Goal: Task Accomplishment & Management: Manage account settings

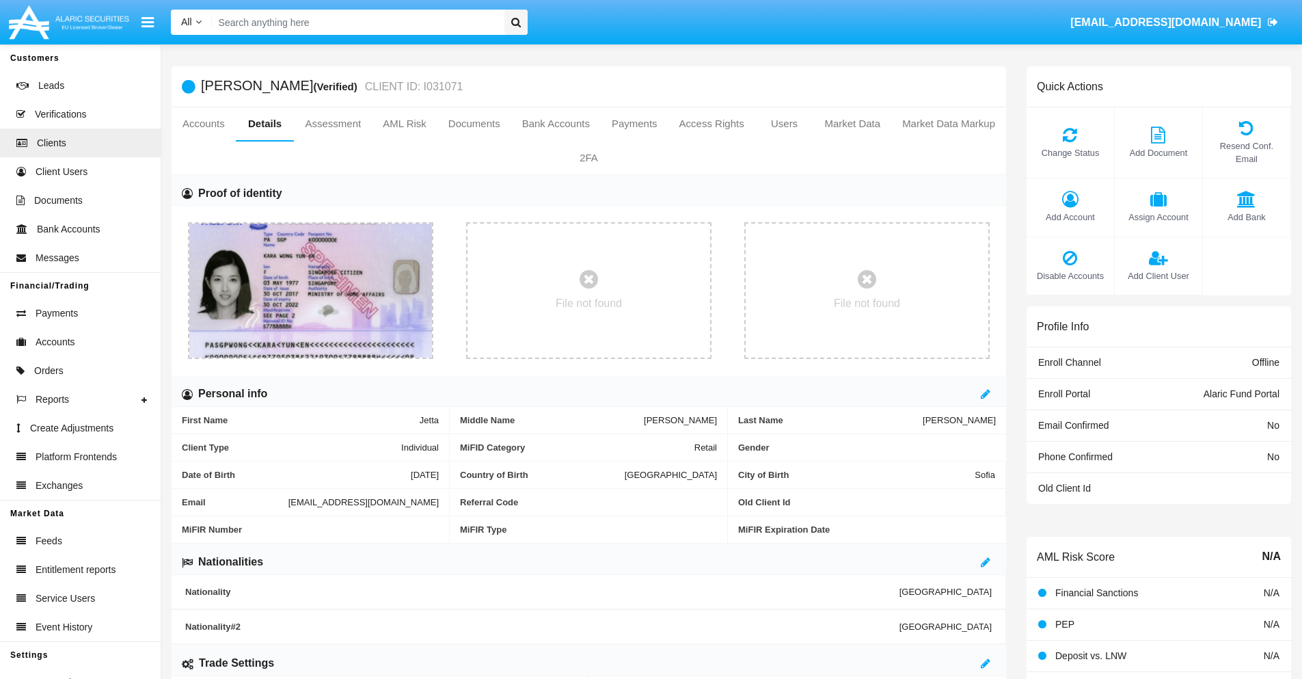
click at [1069, 217] on span "Add Account" at bounding box center [1070, 216] width 74 height 13
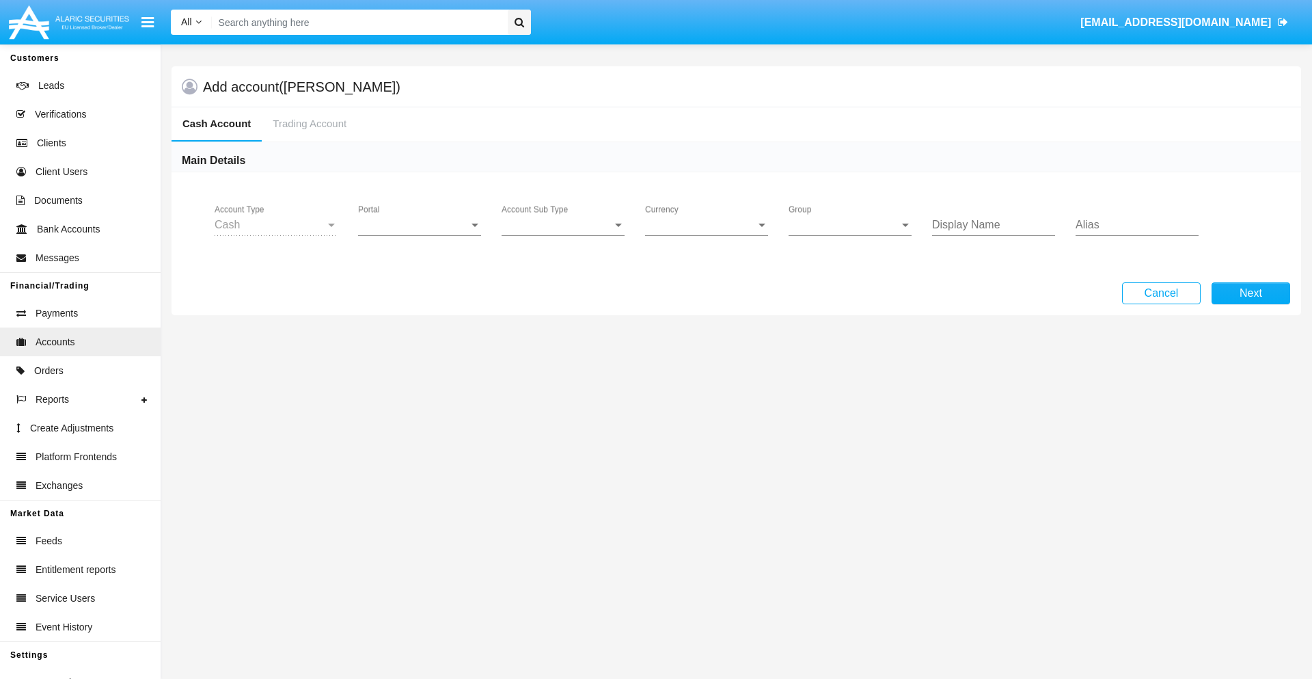
click at [420, 225] on span "Portal" at bounding box center [413, 225] width 111 height 12
click at [421, 301] on span "Alaric Fund Portal" at bounding box center [421, 300] width 126 height 33
click at [563, 225] on span "Account Sub Type" at bounding box center [557, 225] width 111 height 12
click at [563, 235] on span "Fund Cash" at bounding box center [563, 235] width 123 height 33
click at [850, 225] on span "Group" at bounding box center [844, 225] width 111 height 12
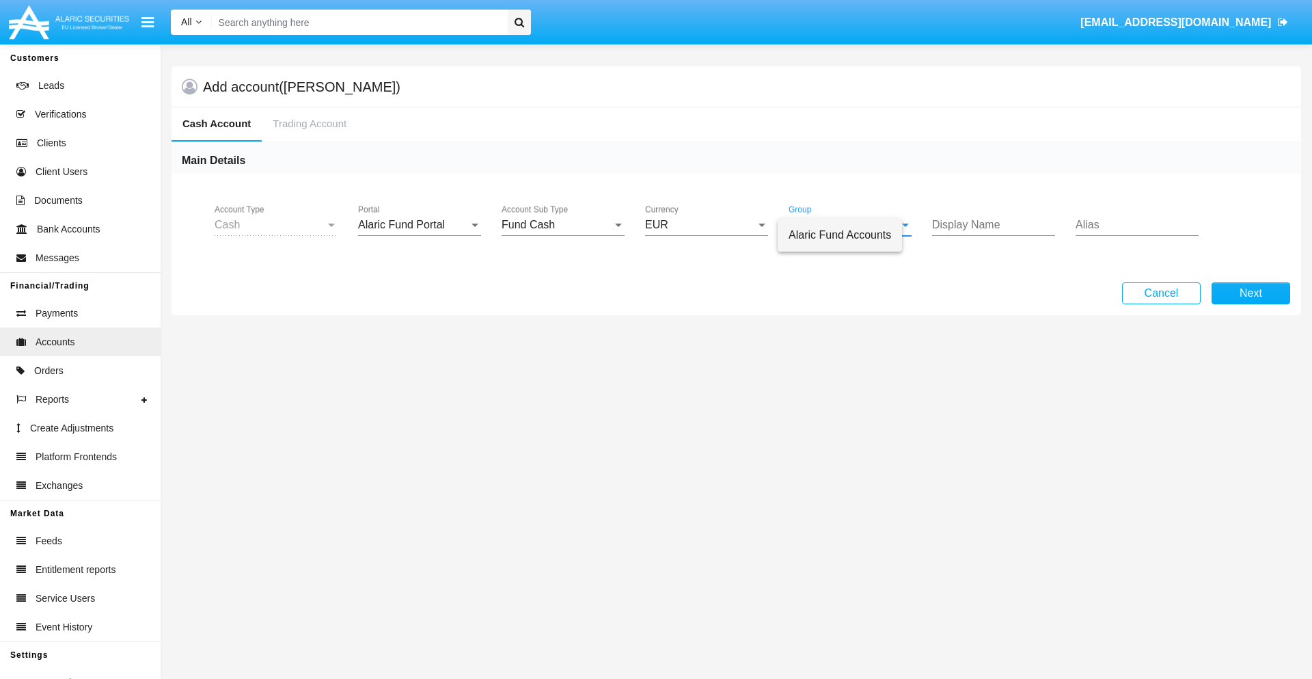
click at [851, 235] on span "Alaric Fund Accounts" at bounding box center [840, 235] width 102 height 33
type input "silver"
type input "magenta"
click at [1250, 293] on button "Next" at bounding box center [1250, 293] width 79 height 22
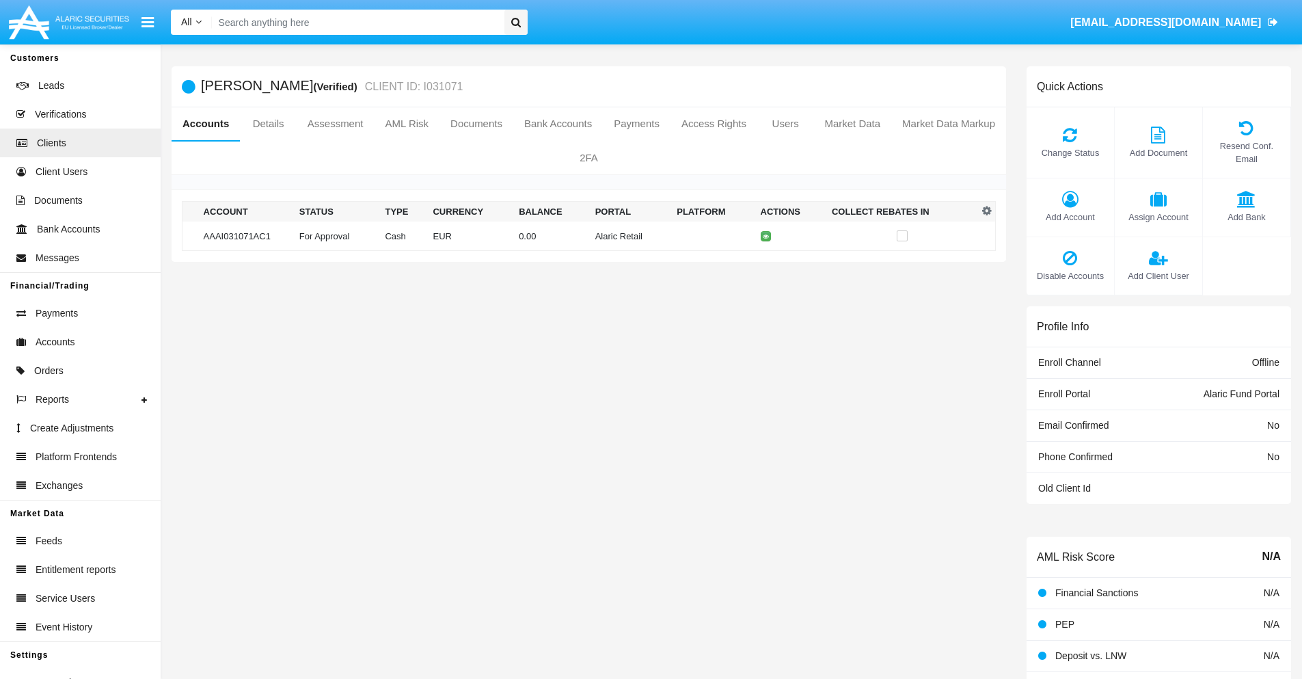
click at [590, 236] on td "Alaric Retail" at bounding box center [631, 235] width 82 height 29
click at [1069, 152] on span "Change Status" at bounding box center [1070, 152] width 74 height 13
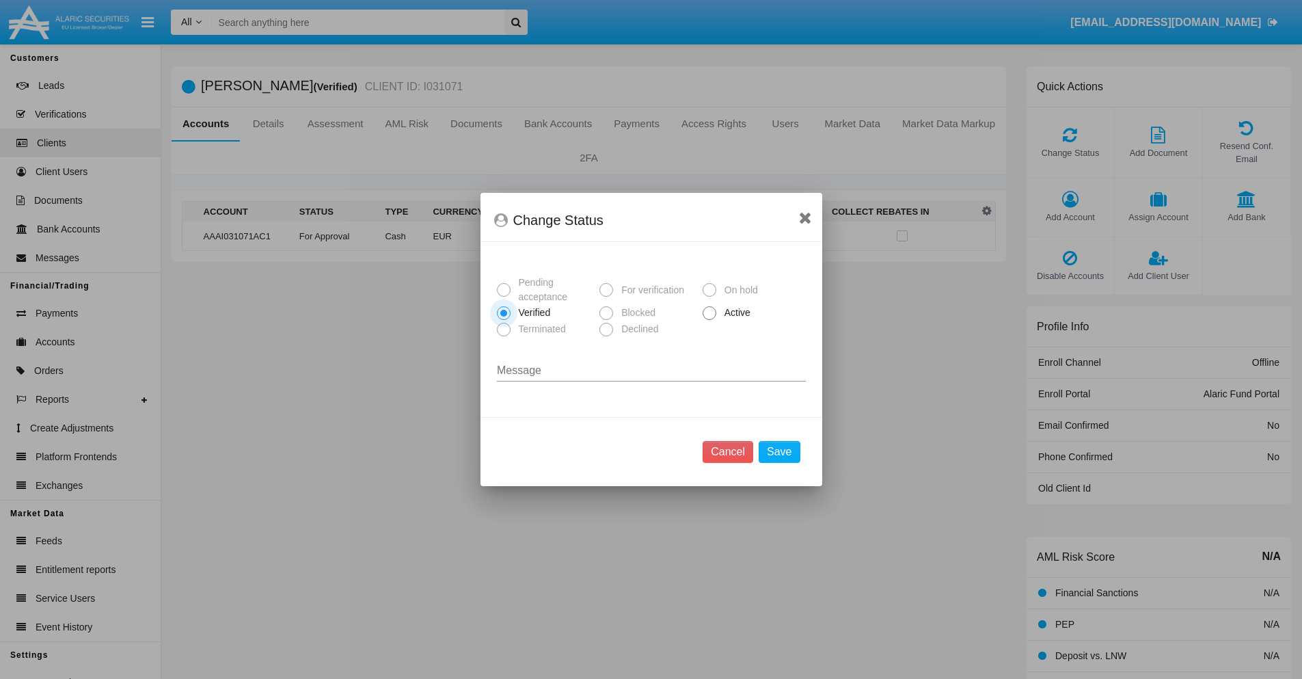
click at [735, 312] on span "Active" at bounding box center [735, 312] width 38 height 14
click at [709, 320] on input "Active" at bounding box center [709, 320] width 1 height 1
radio input "true"
click at [779, 452] on button "Save" at bounding box center [778, 452] width 41 height 22
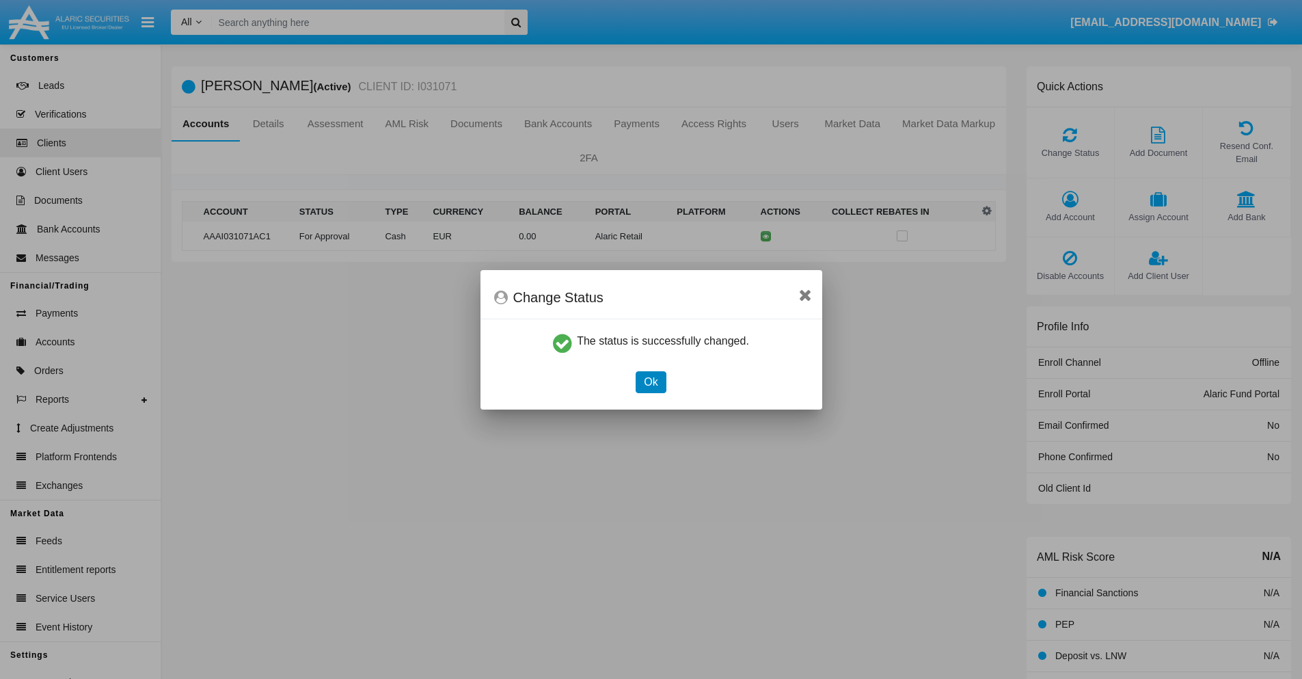
click at [650, 381] on button "Ok" at bounding box center [650, 382] width 30 height 22
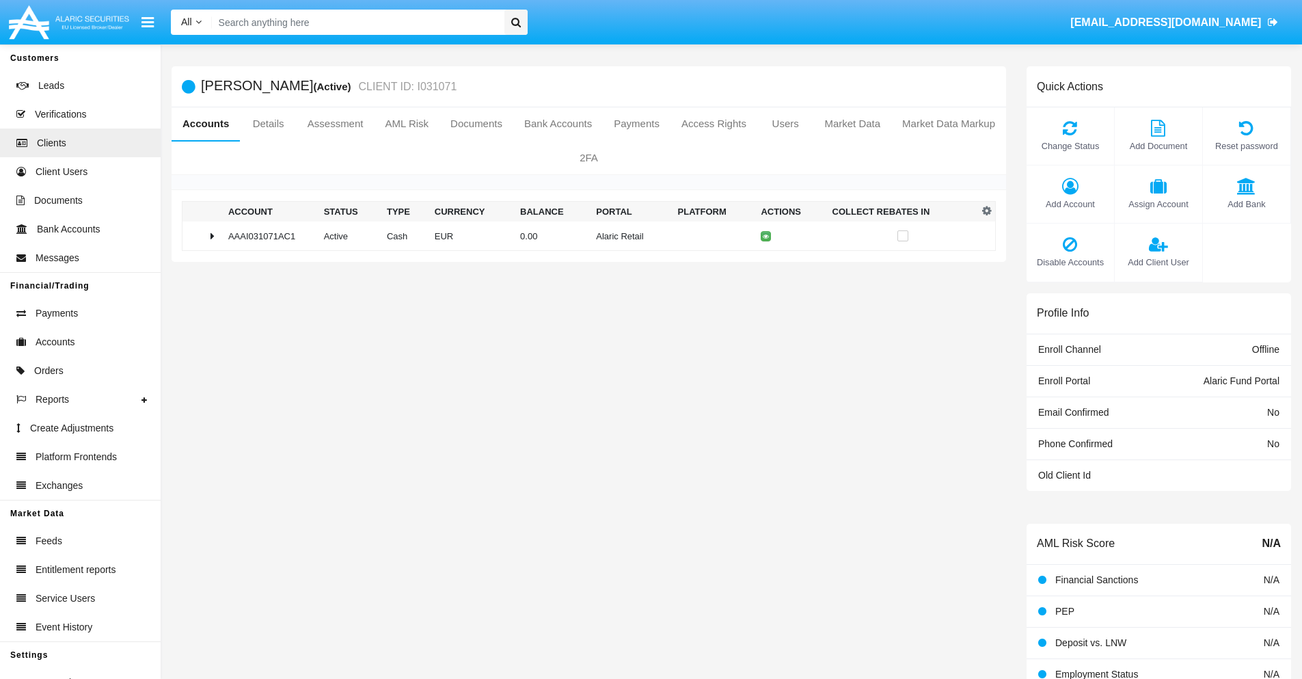
click at [584, 236] on td "0.00" at bounding box center [553, 235] width 76 height 29
click at [765, 264] on icon at bounding box center [768, 265] width 6 height 6
